Goal: Answer question/provide support

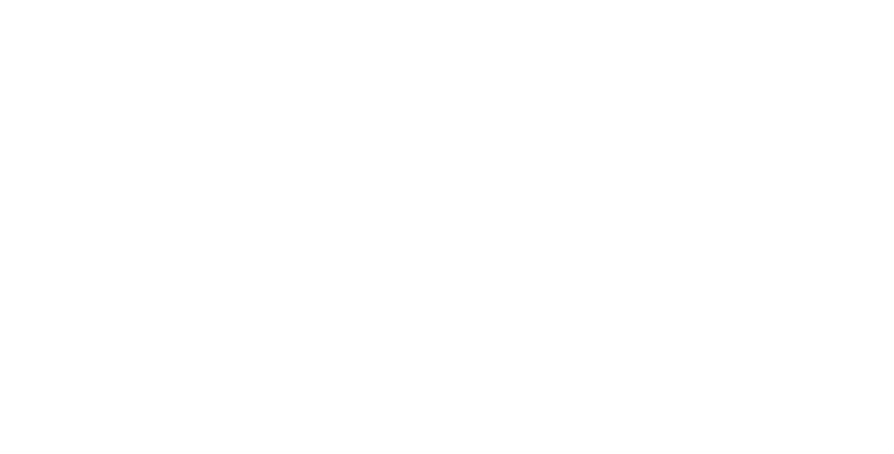
click at [502, 4] on html at bounding box center [447, 2] width 894 height 4
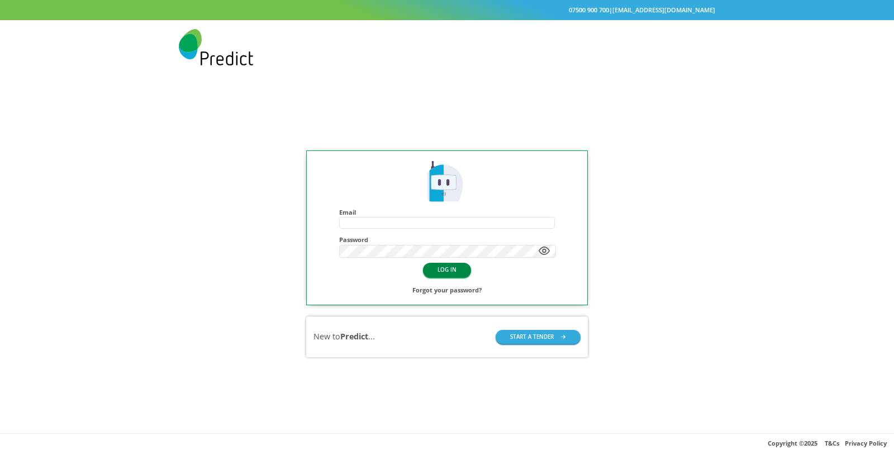
type input "**********"
click at [446, 266] on button "LOG IN" at bounding box center [447, 270] width 48 height 14
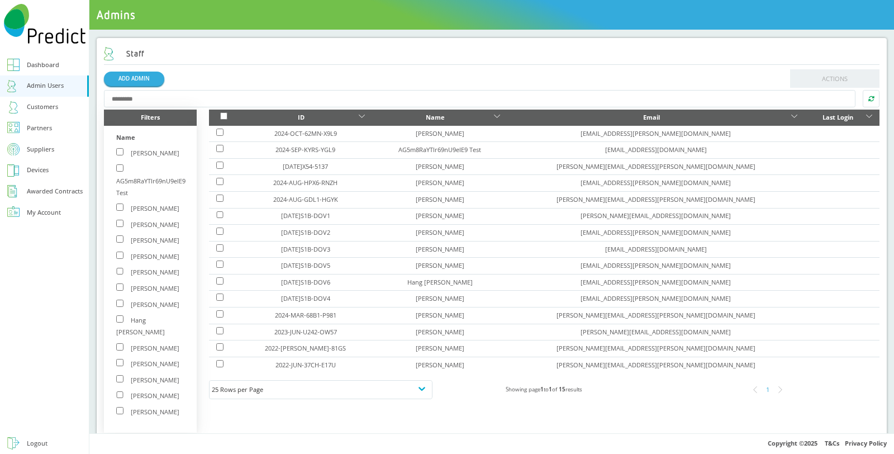
click at [44, 101] on div "Customers" at bounding box center [42, 107] width 31 height 12
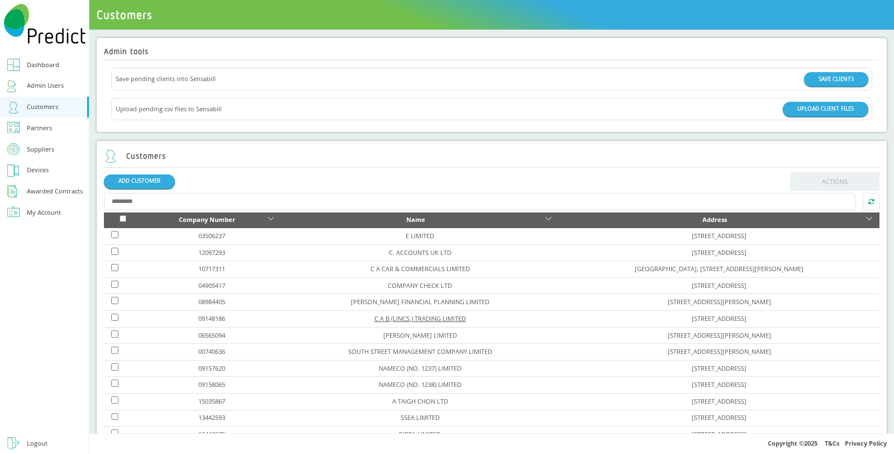
click at [386, 316] on link "C A B (LINCS.) TRADING LIMITED" at bounding box center [420, 318] width 92 height 8
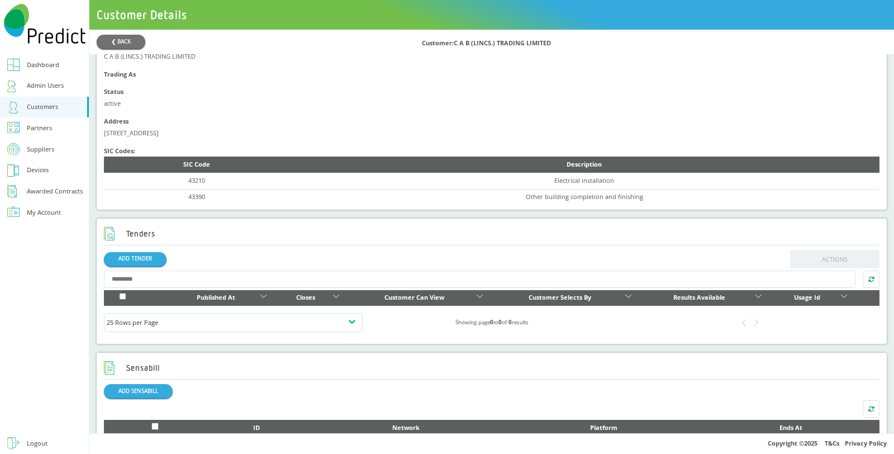
scroll to position [248, 0]
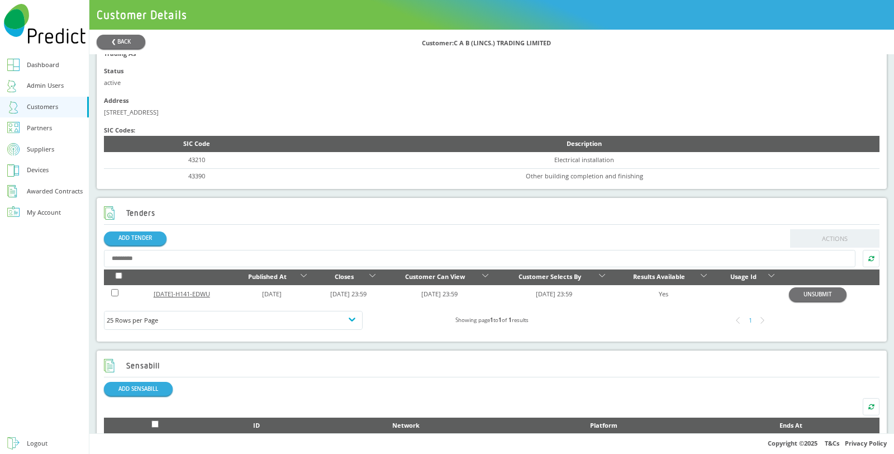
click at [199, 294] on link "2025-JUL-H141-EDWU" at bounding box center [182, 293] width 56 height 8
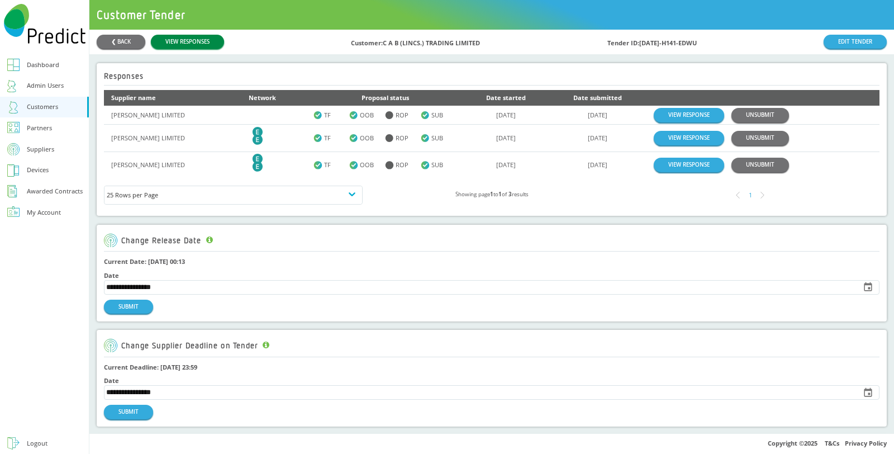
click at [190, 45] on link "VIEW RESPONSES" at bounding box center [187, 42] width 73 height 14
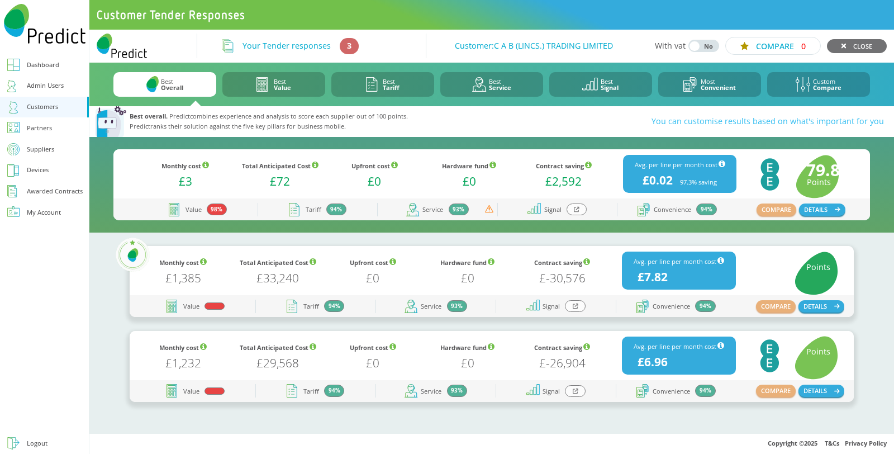
click at [580, 208] on div at bounding box center [577, 209] width 20 height 12
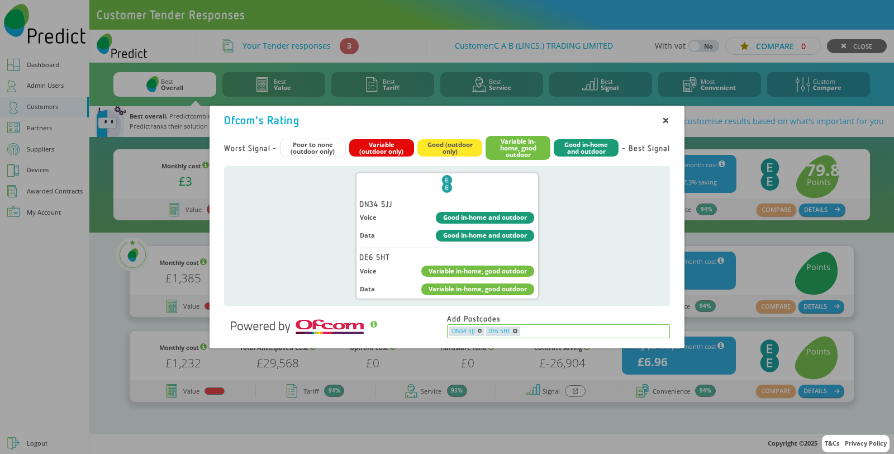
click at [526, 330] on input "text" at bounding box center [595, 331] width 148 height 10
click at [515, 326] on span "DE6 5HT" at bounding box center [503, 331] width 34 height 10
click at [514, 331] on icon "button" at bounding box center [515, 331] width 4 height 4
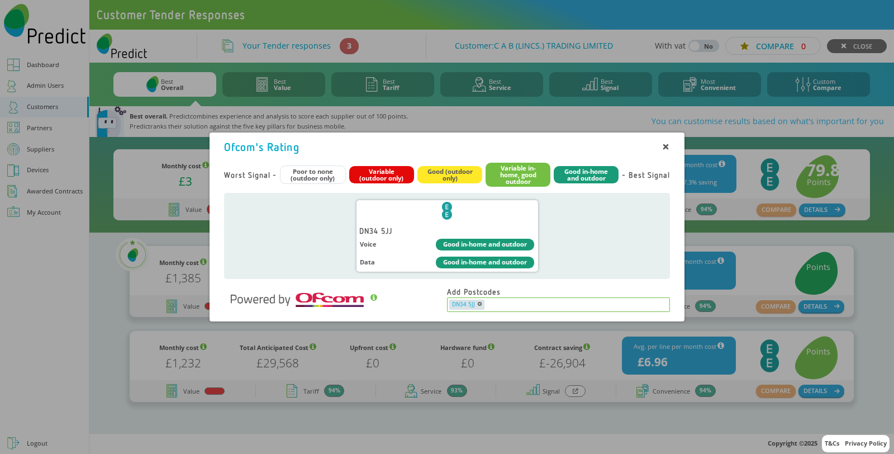
click at [541, 306] on input "text" at bounding box center [576, 305] width 183 height 10
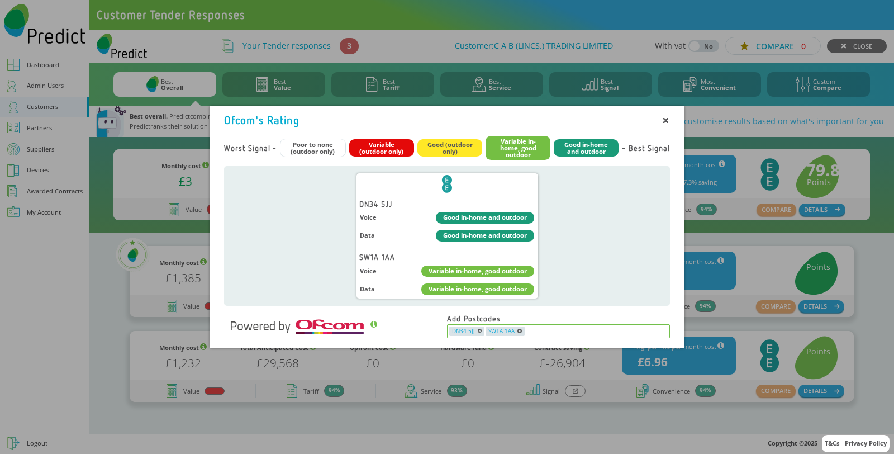
click at [518, 330] on icon "button" at bounding box center [520, 331] width 4 height 4
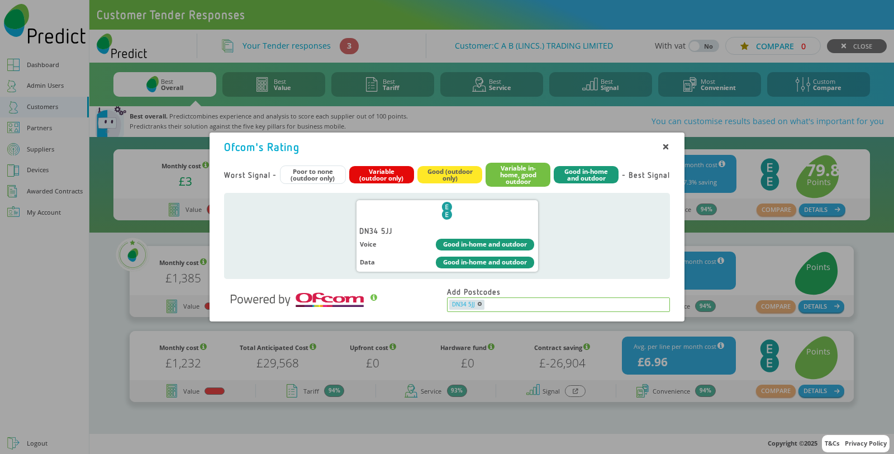
click at [480, 306] on icon "button" at bounding box center [480, 304] width 4 height 4
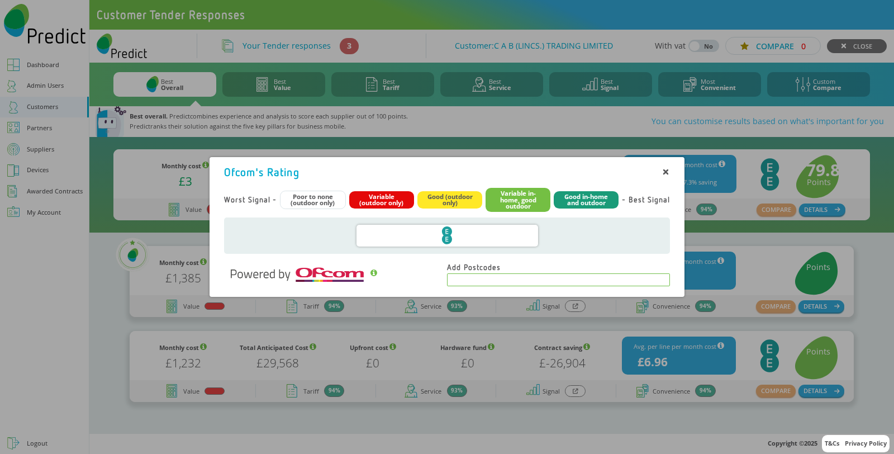
click at [482, 279] on input "text" at bounding box center [559, 279] width 220 height 10
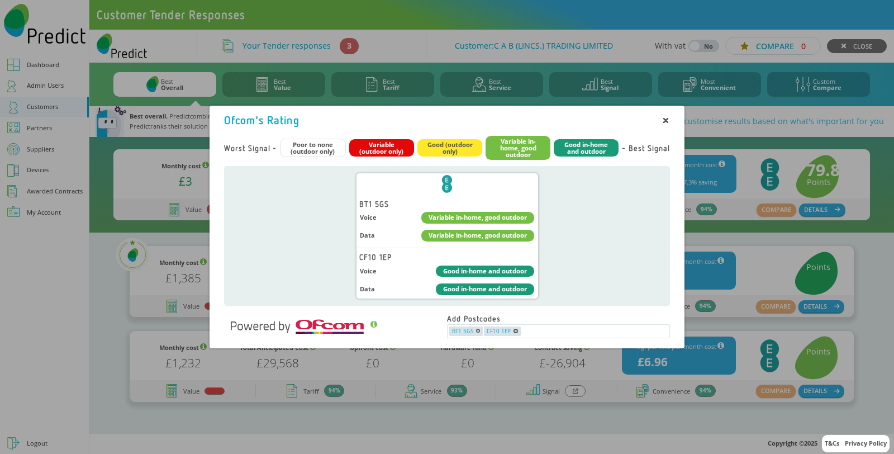
click at [666, 122] on icon at bounding box center [666, 121] width 6 height 6
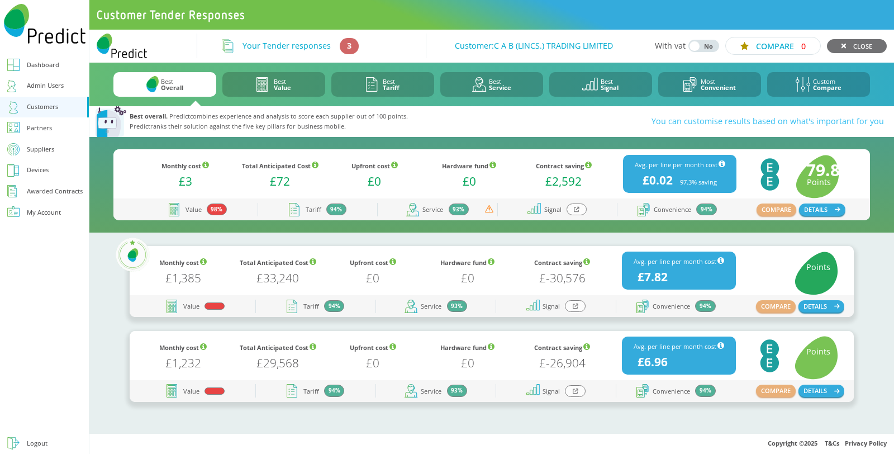
click at [575, 211] on icon at bounding box center [577, 210] width 6 height 6
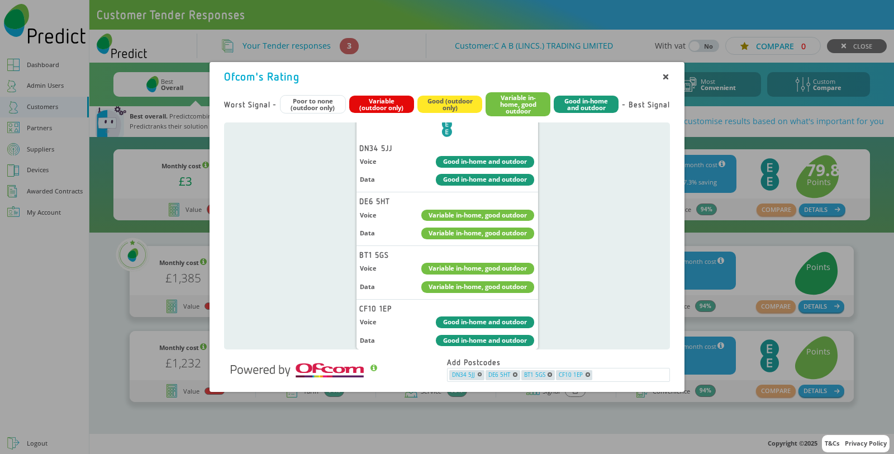
scroll to position [18, 0]
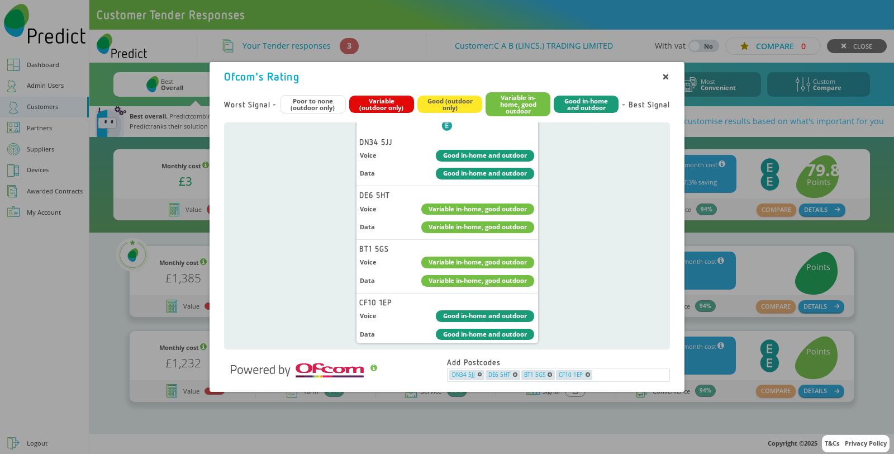
click at [666, 74] on icon at bounding box center [666, 77] width 6 height 6
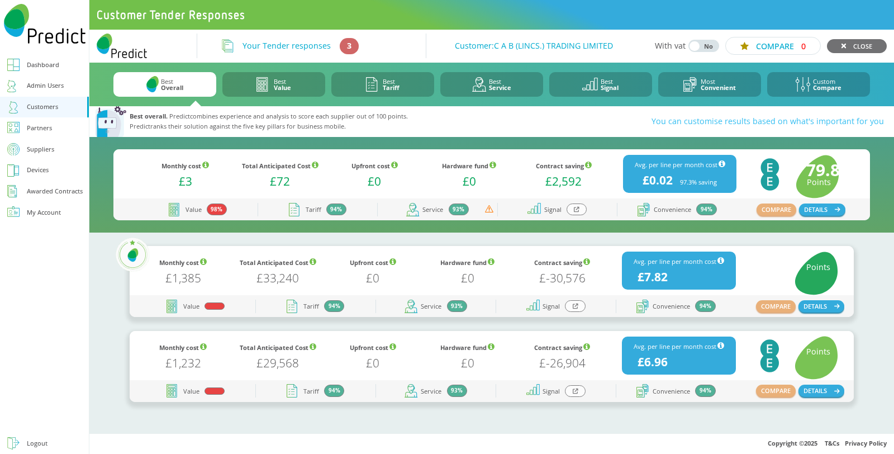
click at [580, 309] on div at bounding box center [575, 306] width 20 height 12
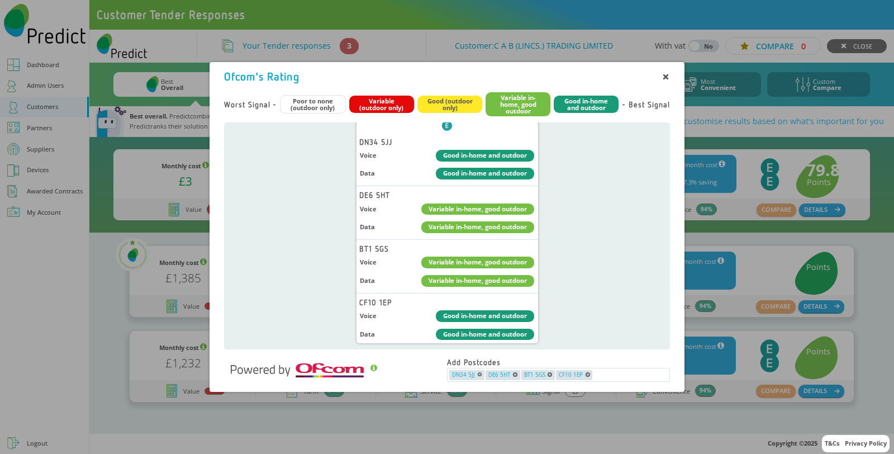
click at [664, 74] on icon at bounding box center [666, 77] width 6 height 6
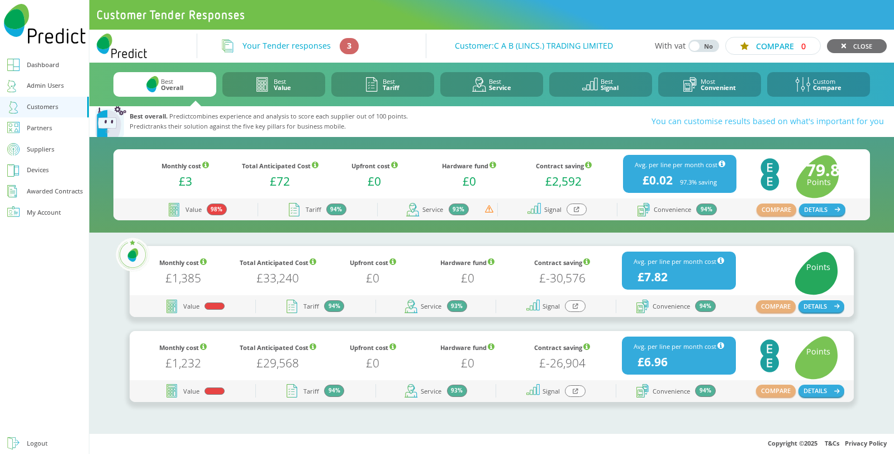
click at [575, 388] on icon at bounding box center [576, 391] width 6 height 6
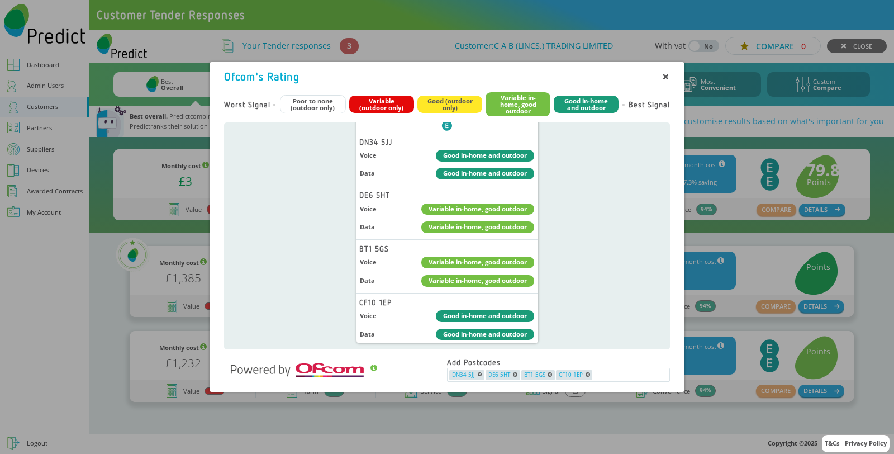
click at [665, 77] on icon at bounding box center [666, 77] width 4 height 4
